Goal: Task Accomplishment & Management: Use online tool/utility

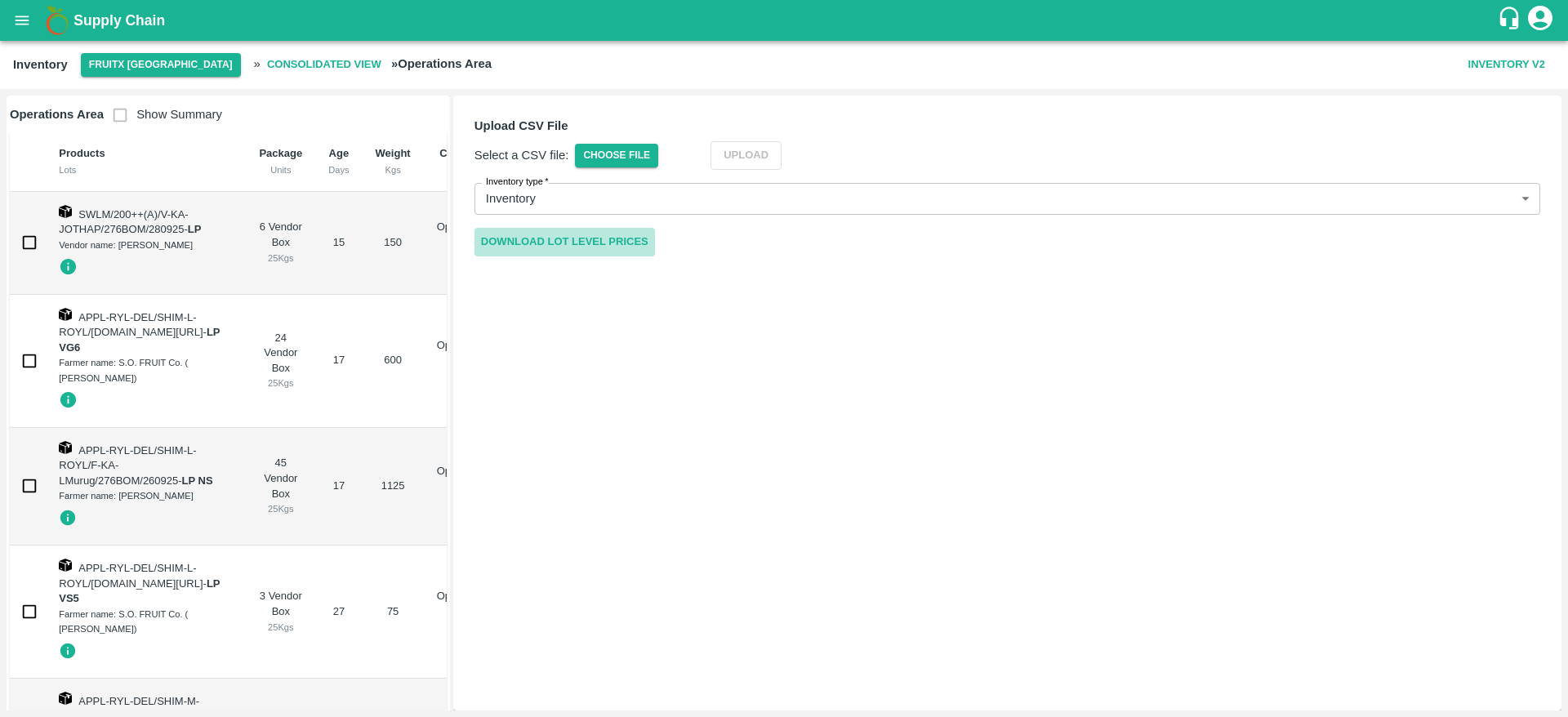
click at [616, 237] on link "Download Lot Level Prices" at bounding box center [565, 242] width 181 height 28
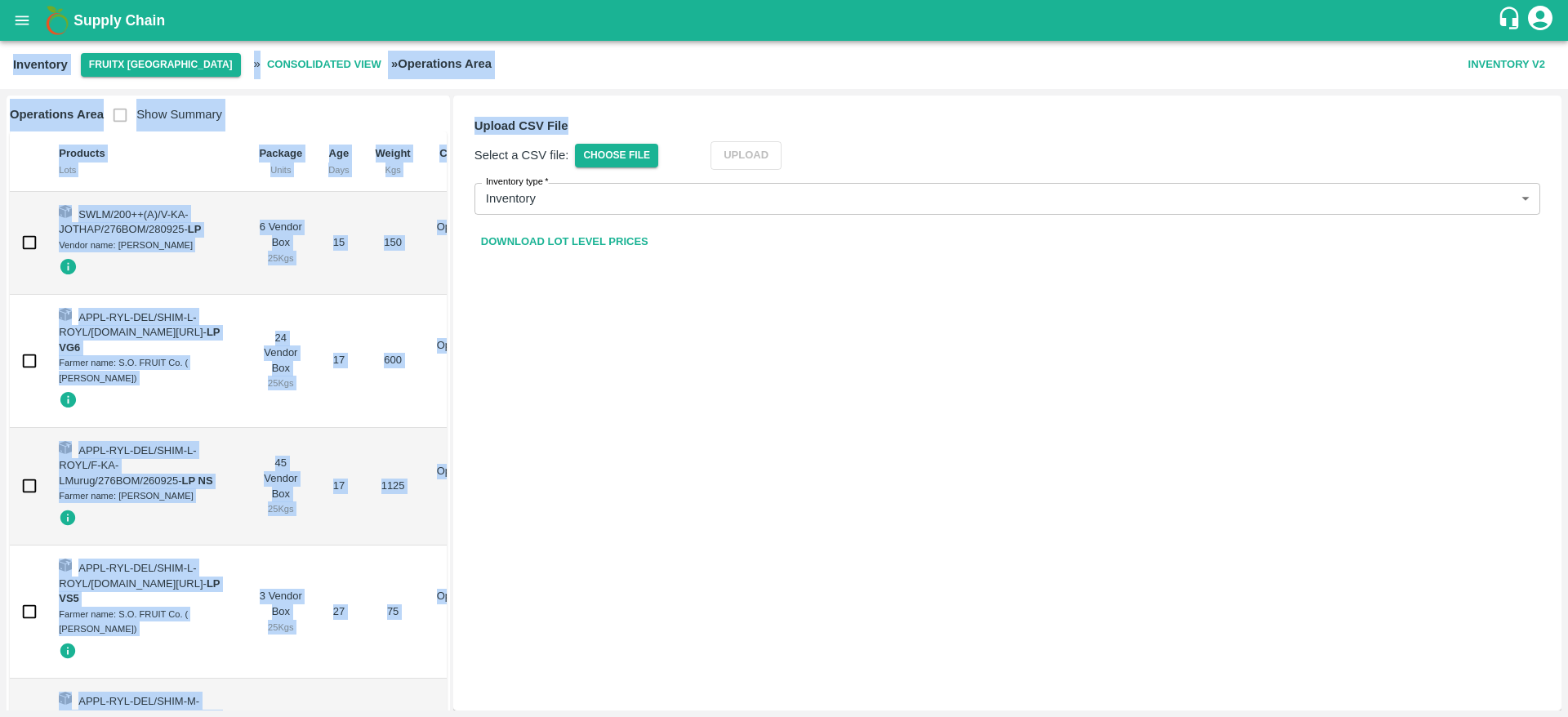
drag, startPoint x: 712, startPoint y: 99, endPoint x: 492, endPoint y: -77, distance: 281.7
click at [492, 0] on html "Supply Chain Inventory FruitX [GEOGRAPHIC_DATA] » Consolidated View » Operation…" at bounding box center [784, 358] width 1568 height 717
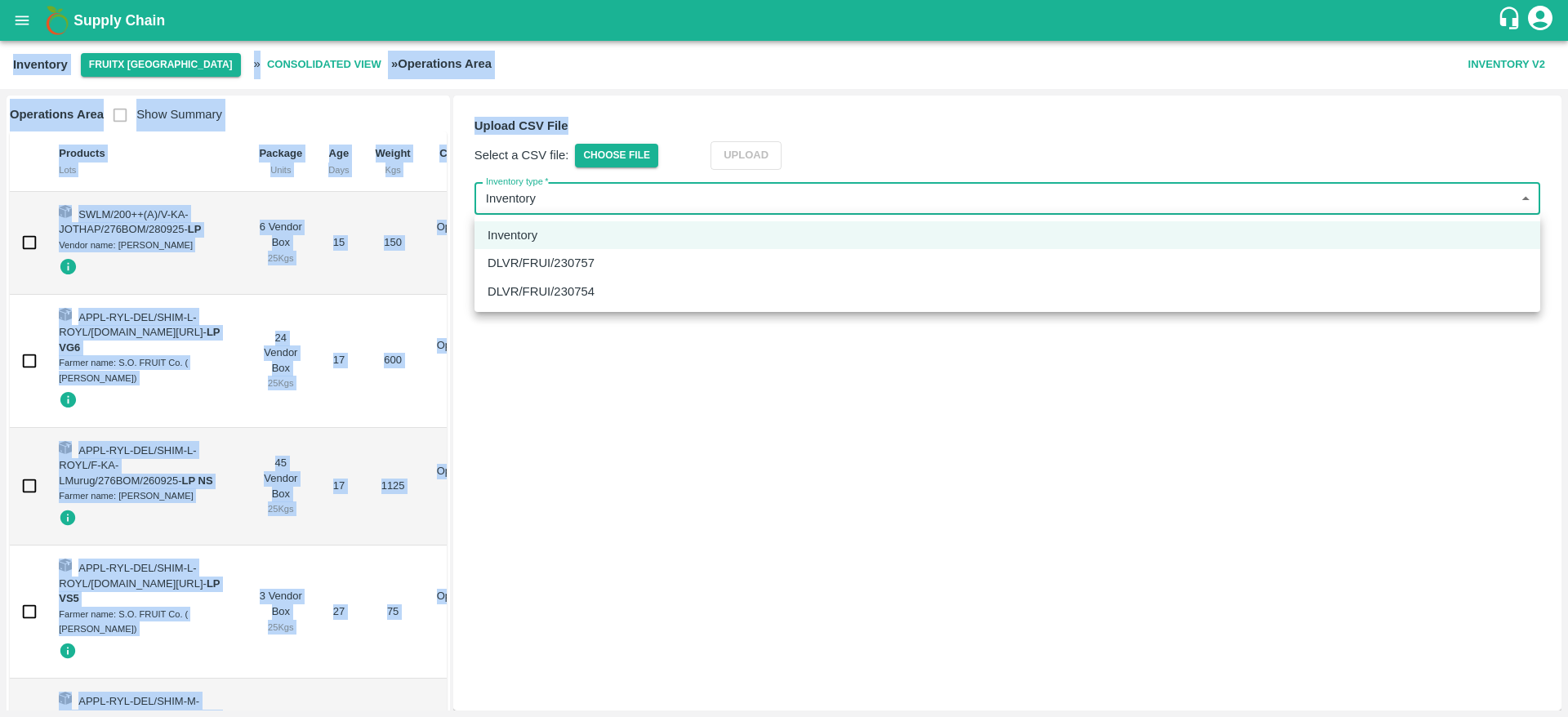
click at [836, 209] on body "Supply Chain Inventory FruitX [GEOGRAPHIC_DATA] » Consolidated View » Operation…" at bounding box center [784, 358] width 1568 height 717
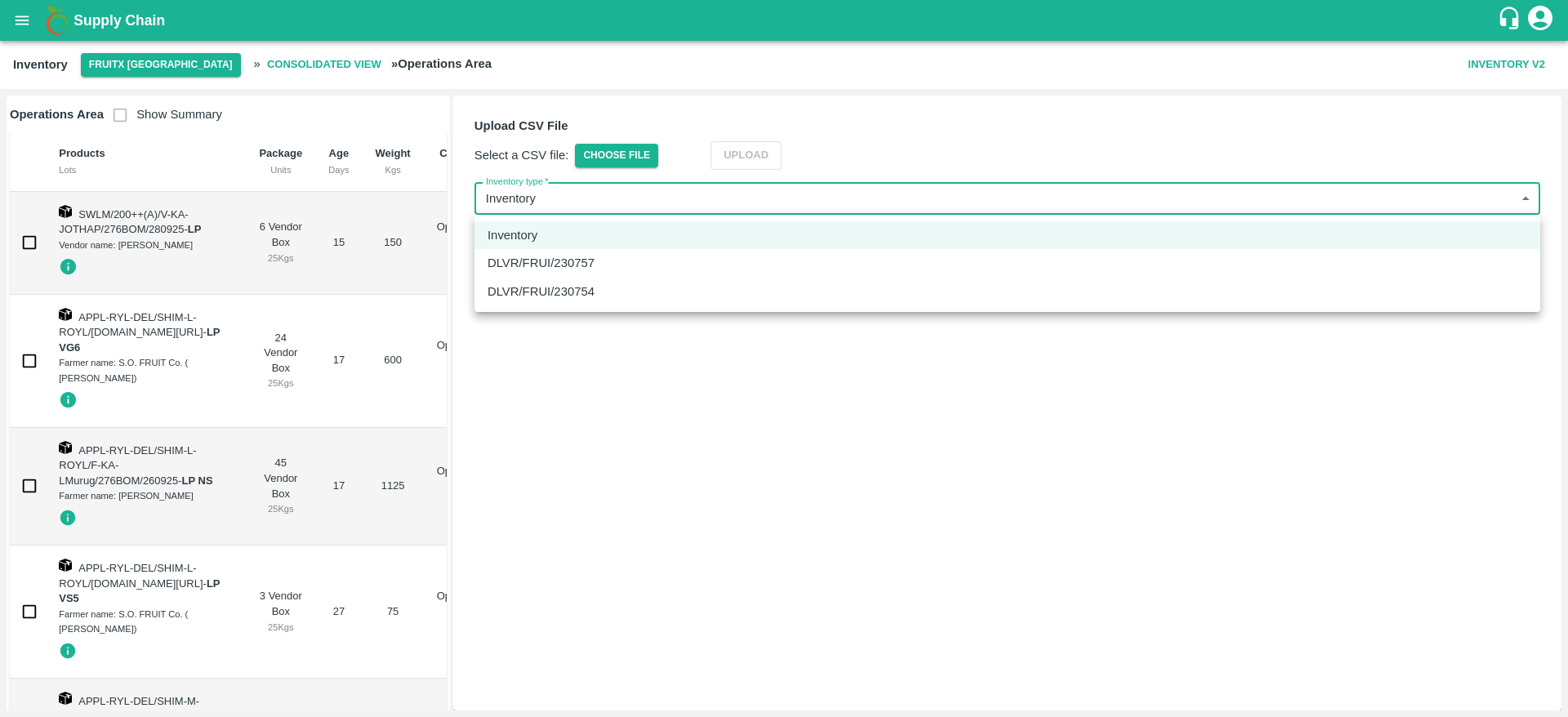
click at [667, 126] on div at bounding box center [784, 358] width 1568 height 717
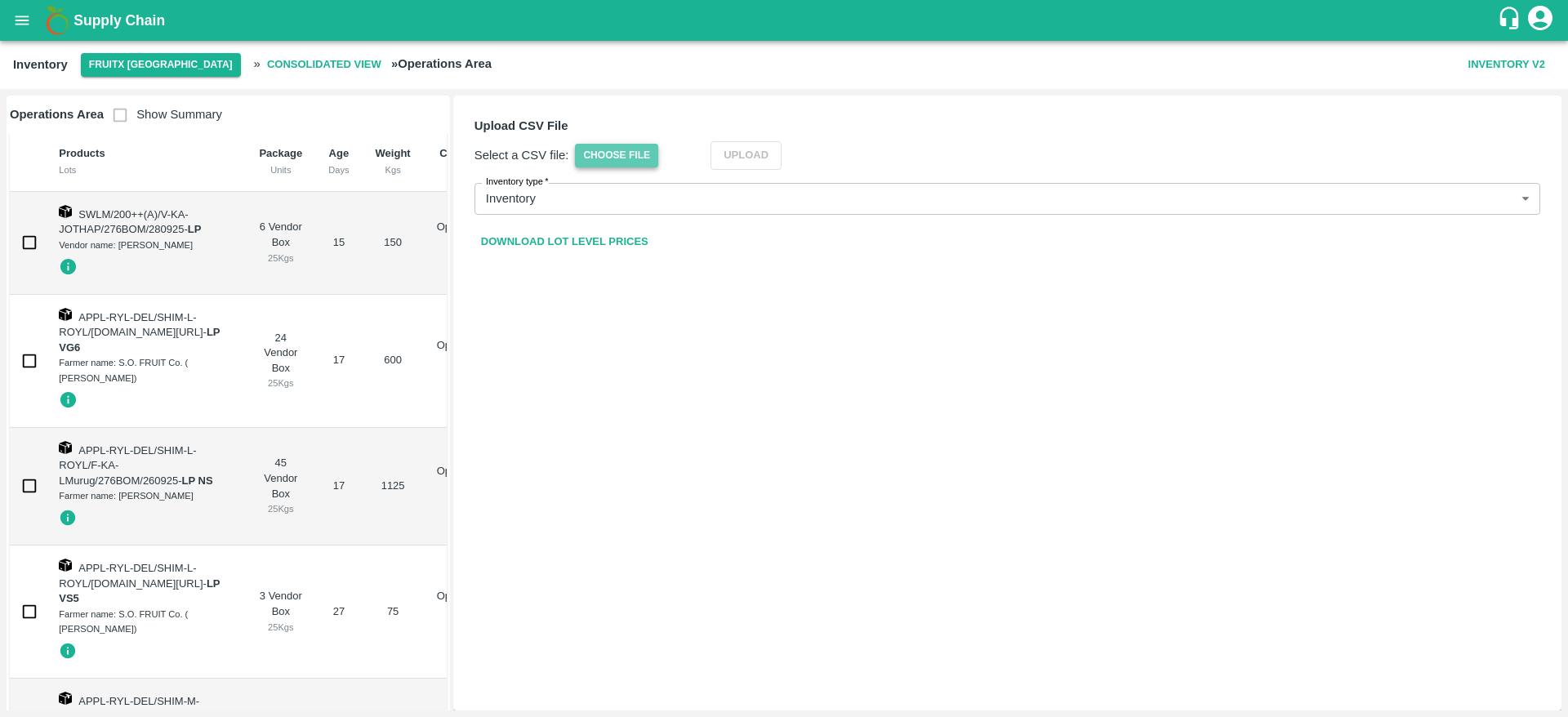
click at [612, 157] on span "Choose File" at bounding box center [616, 156] width 83 height 24
click at [0, 0] on input "Choose File" at bounding box center [0, 0] width 0 height 0
click at [787, 162] on button "Upload" at bounding box center [770, 155] width 71 height 28
